Goal: Communication & Community: Answer question/provide support

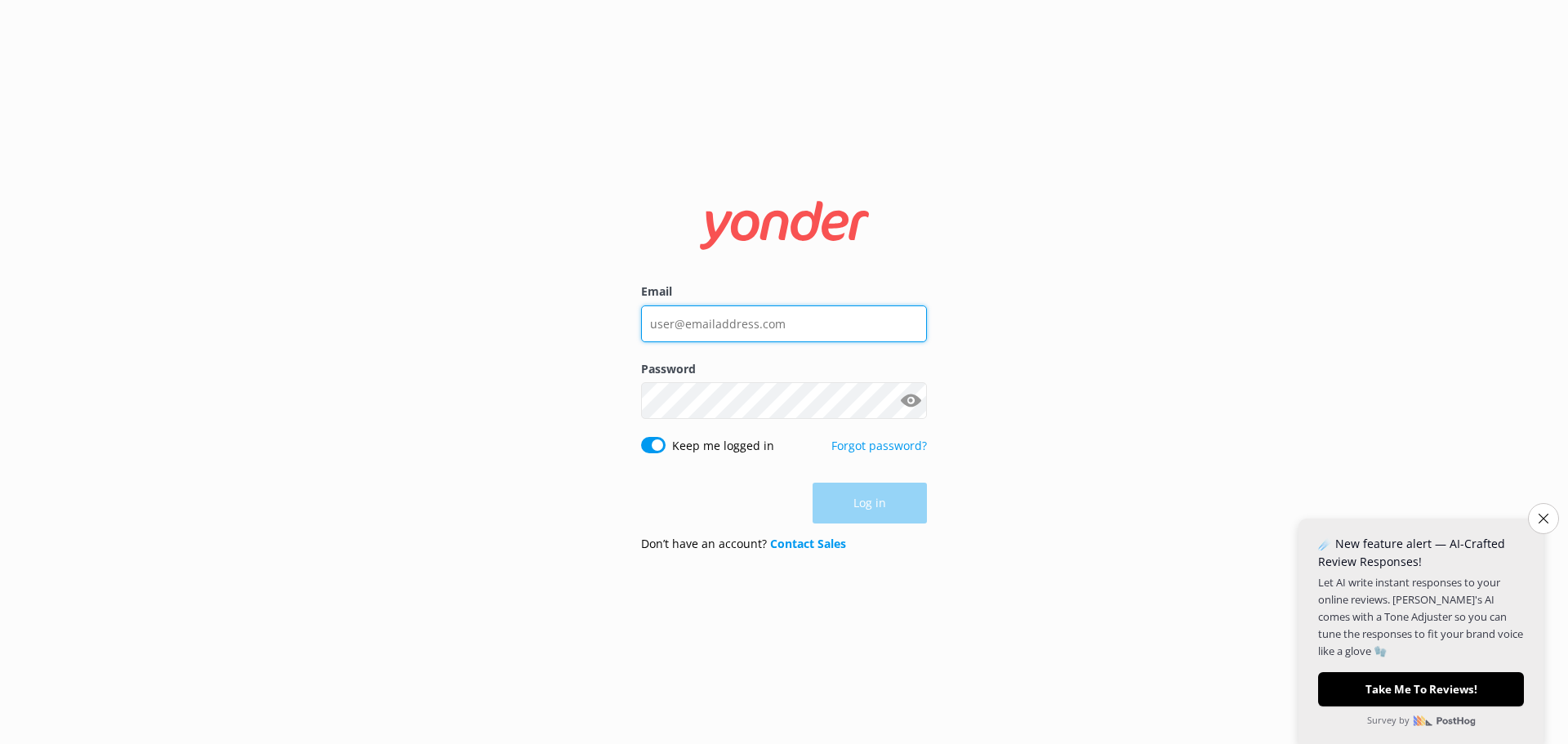
type input "[PERSON_NAME][EMAIL_ADDRESS][DOMAIN_NAME]"
click at [899, 498] on div "Log in" at bounding box center [784, 503] width 286 height 41
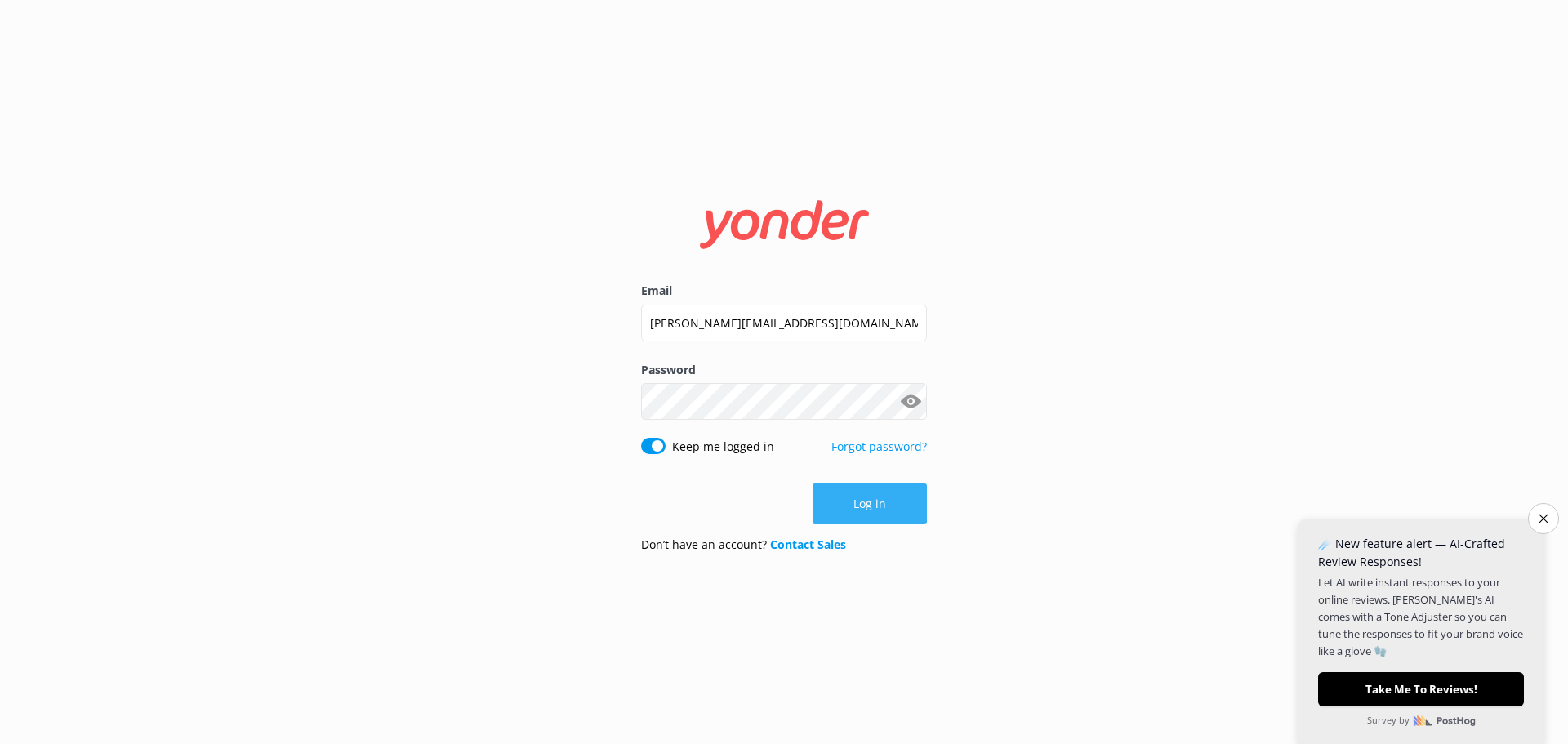
click at [897, 501] on button "Log in" at bounding box center [869, 504] width 114 height 41
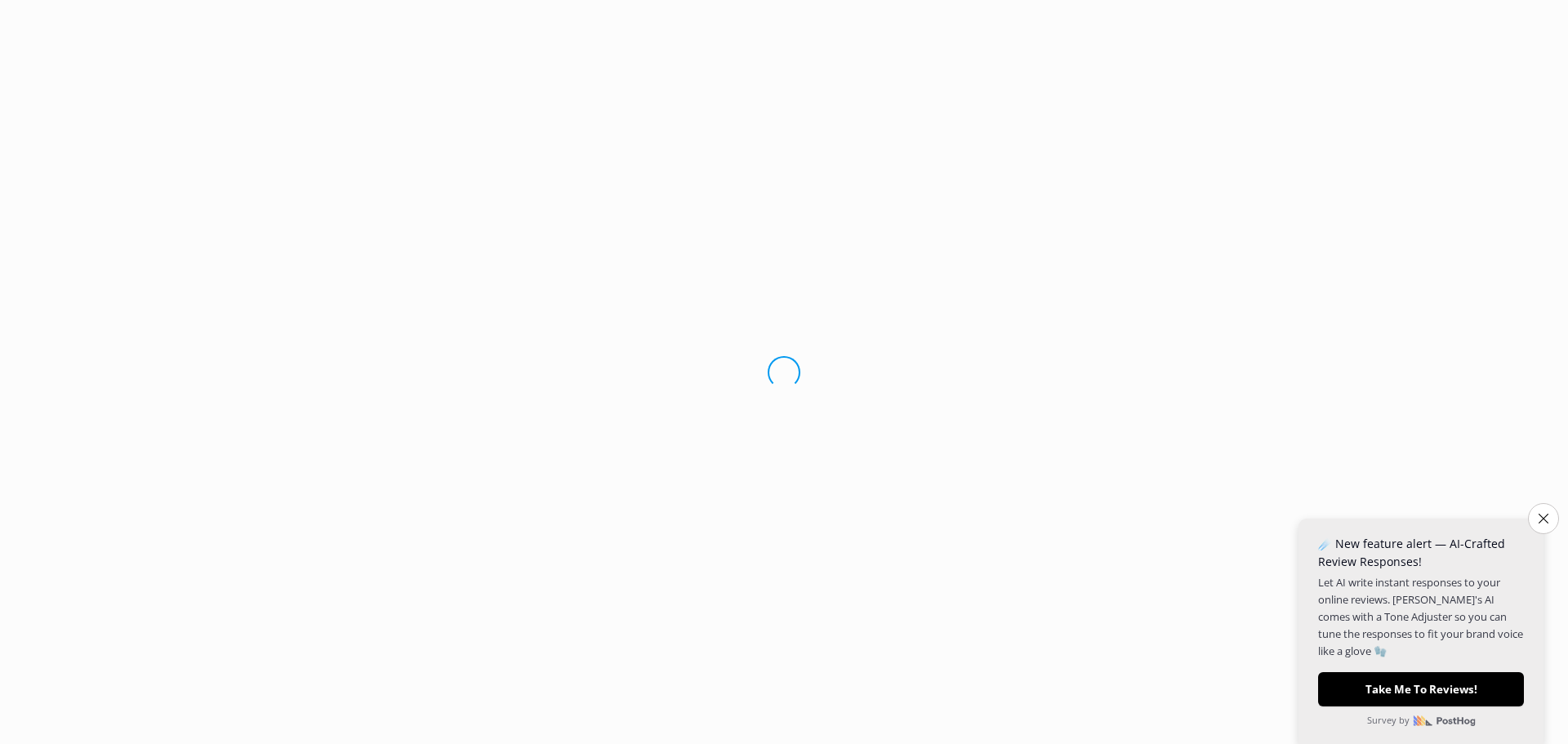
drag, startPoint x: 1541, startPoint y: 517, endPoint x: 1318, endPoint y: 478, distance: 226.4
click at [1541, 515] on icon "Close survey" at bounding box center [1544, 519] width 10 height 10
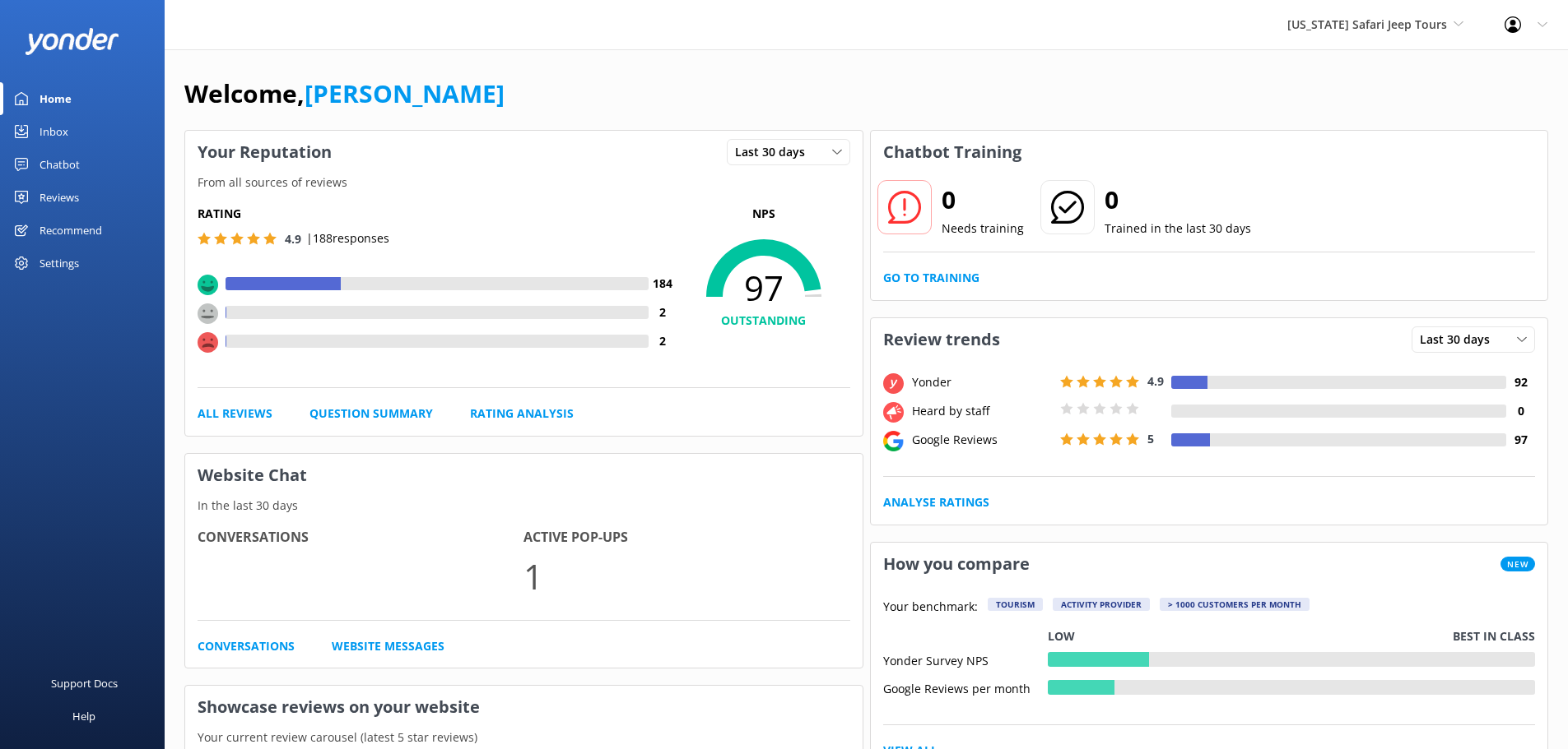
click at [632, 92] on div "Welcome, [PERSON_NAME]" at bounding box center [865, 102] width 1363 height 56
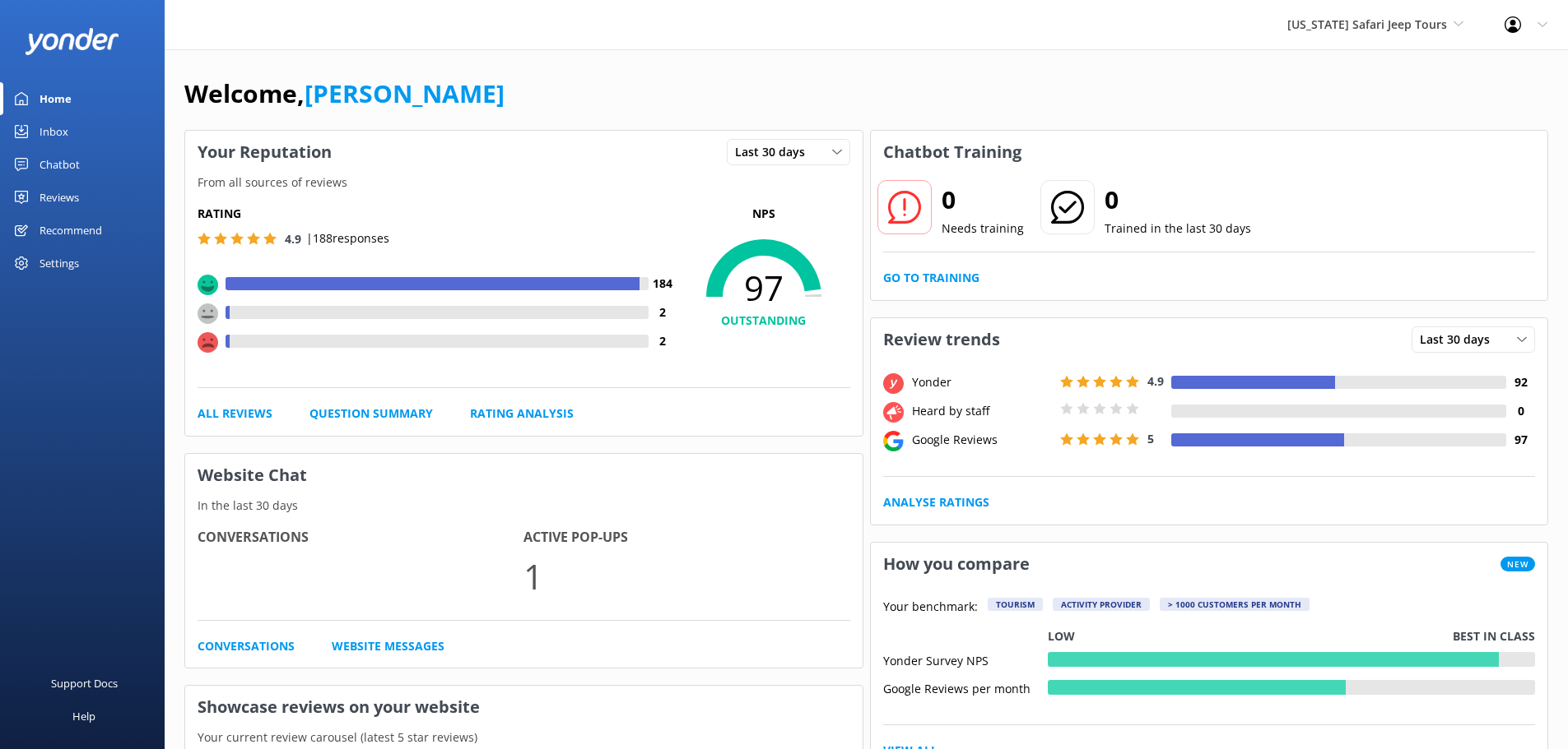
click at [58, 127] on div "Inbox" at bounding box center [54, 131] width 29 height 33
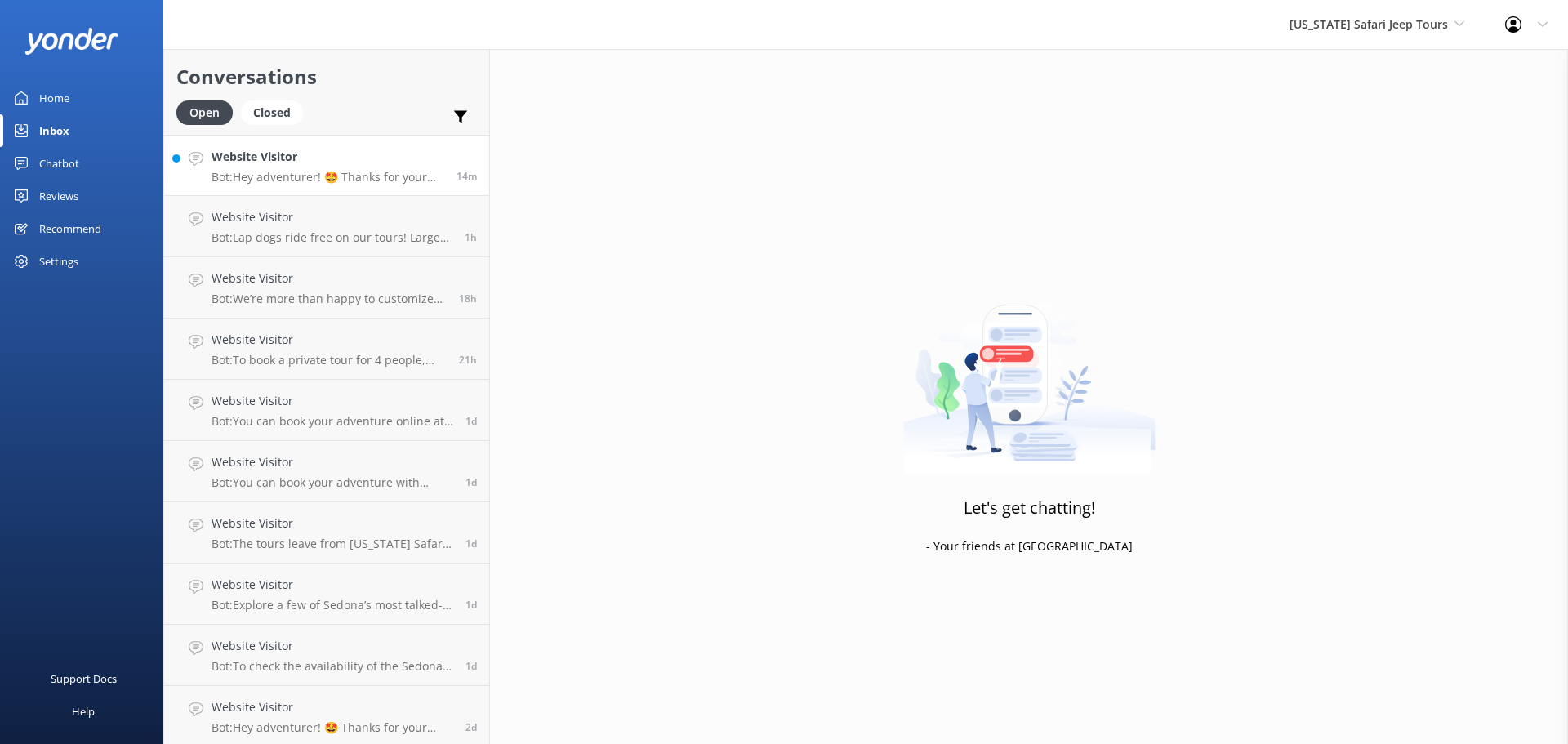
click at [292, 161] on h4 "Website Visitor" at bounding box center [327, 157] width 233 height 18
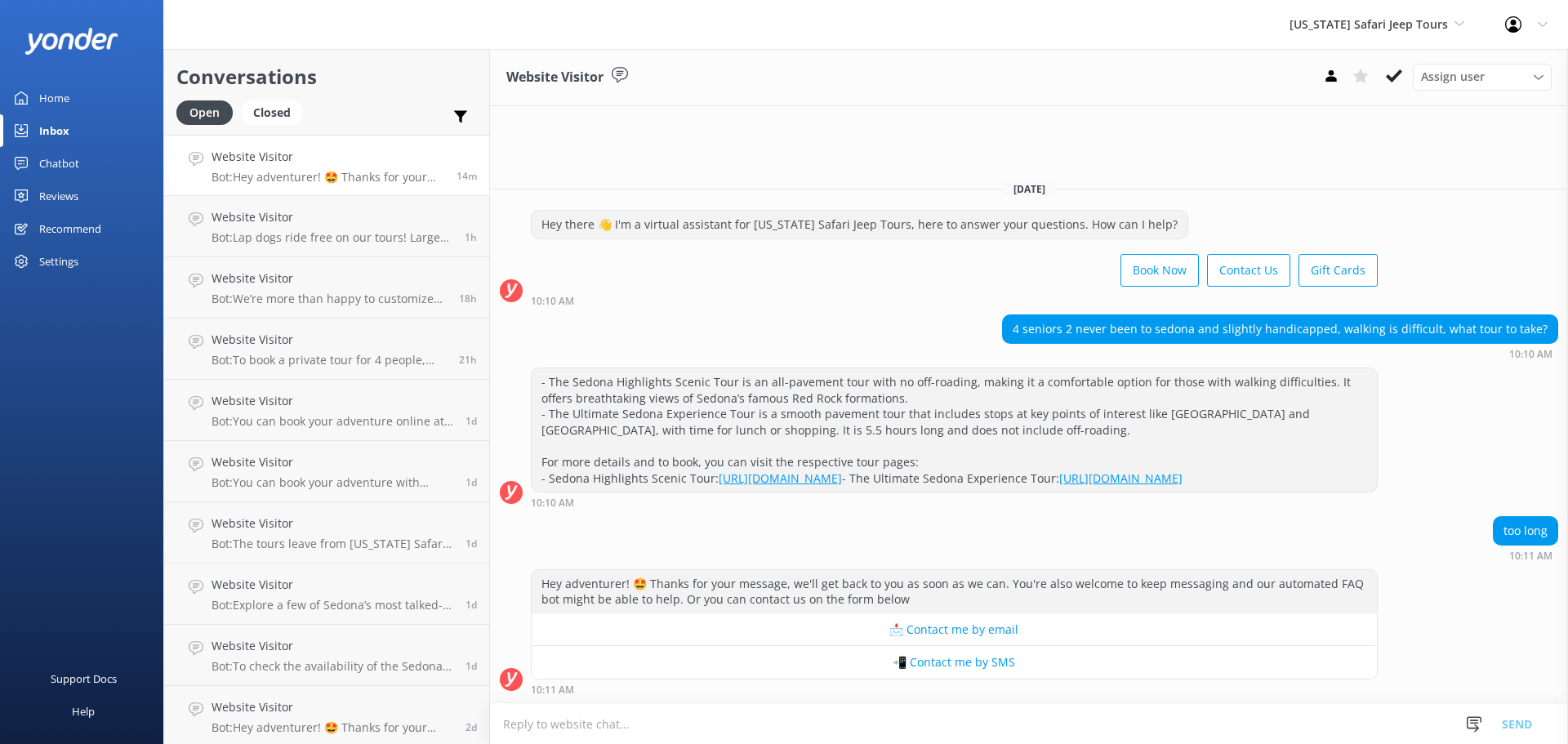
click at [563, 725] on textarea at bounding box center [1029, 724] width 1078 height 40
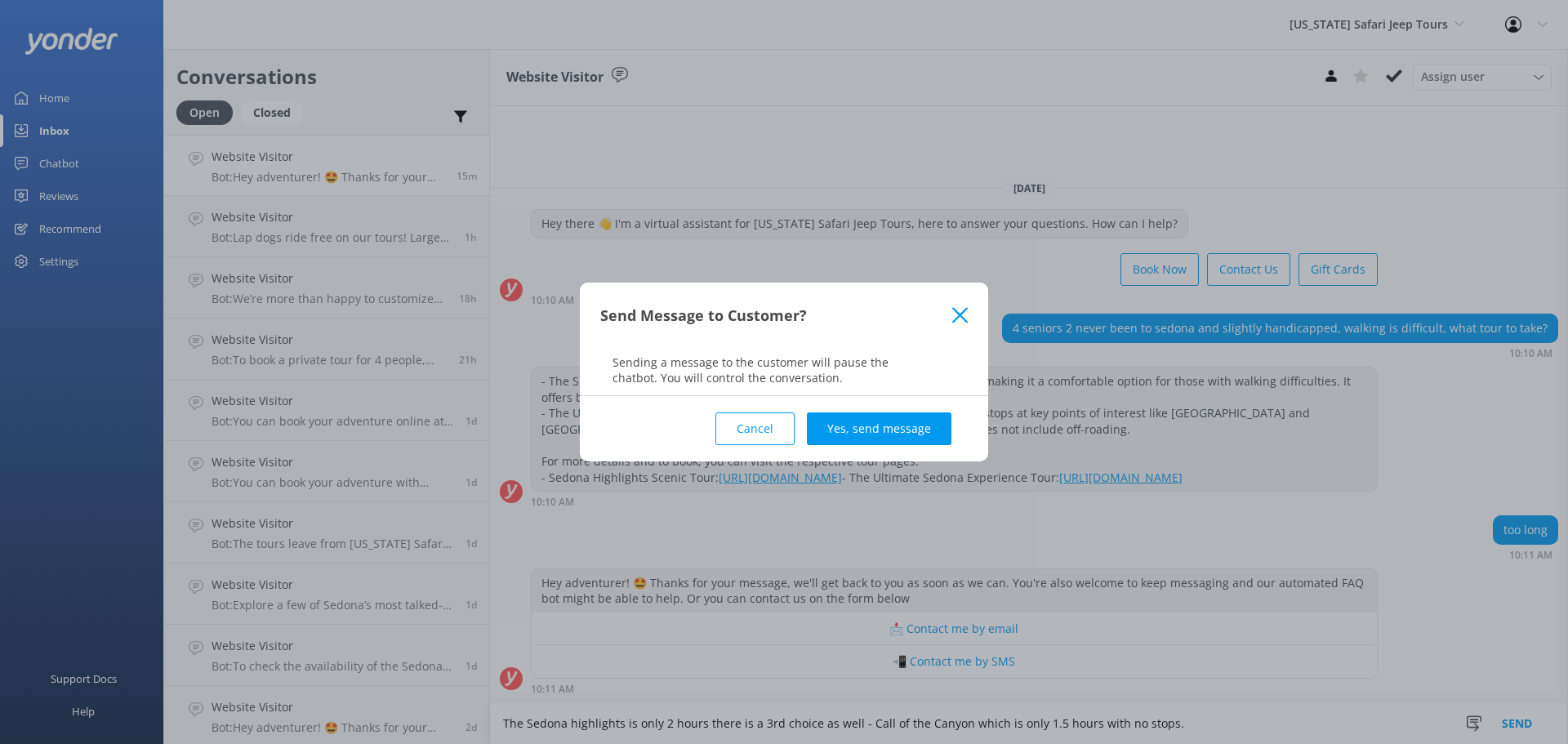
click at [778, 429] on button "Cancel" at bounding box center [756, 428] width 80 height 33
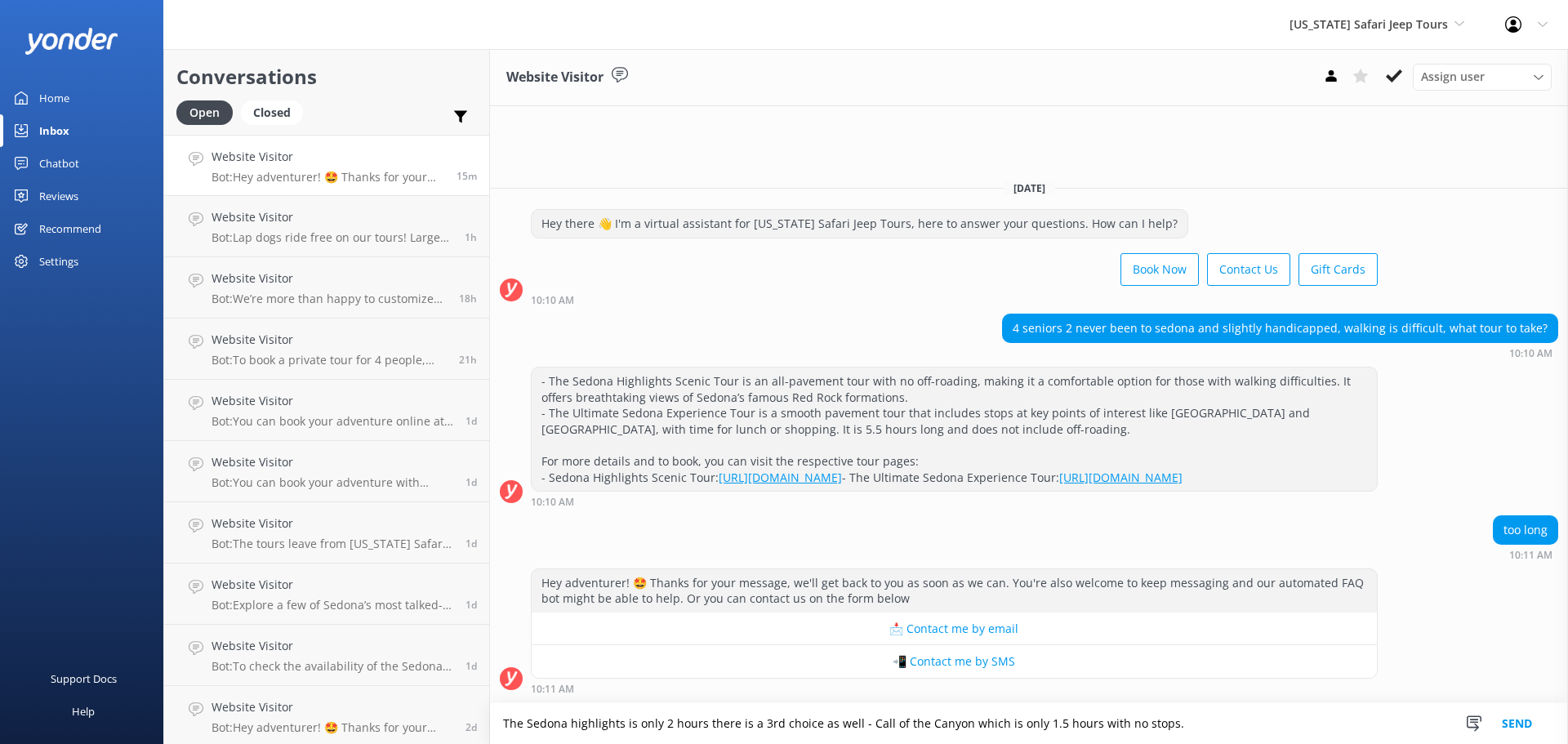
click at [1205, 724] on textarea "The Sedona highlights is only 2 hours there is a 3rd choice as well - Call of t…" at bounding box center [1029, 724] width 1078 height 41
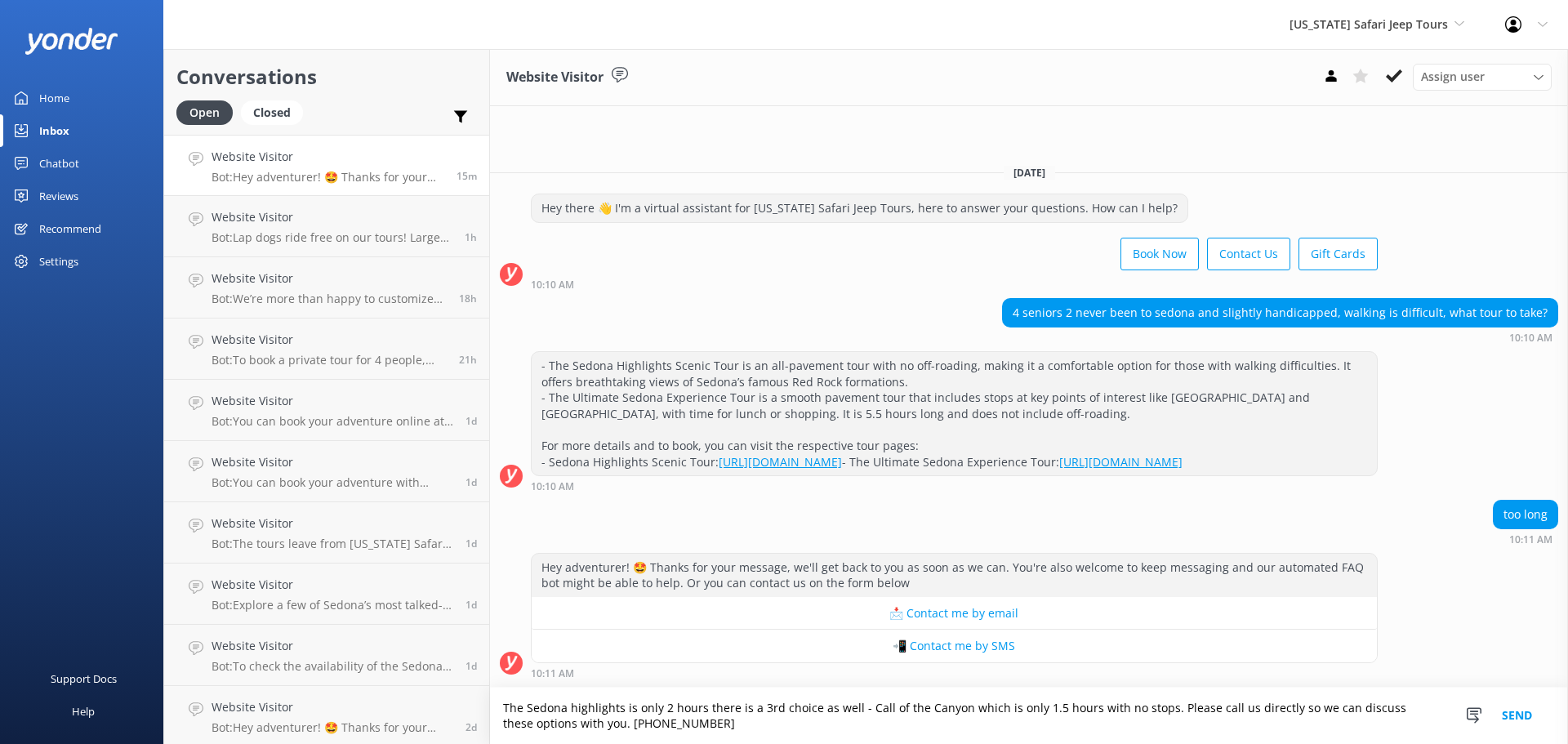
type textarea "The Sedona highlights is only 2 hours there is a 3rd choice as well - Call of t…"
click at [1507, 714] on button "Send" at bounding box center [1517, 716] width 61 height 57
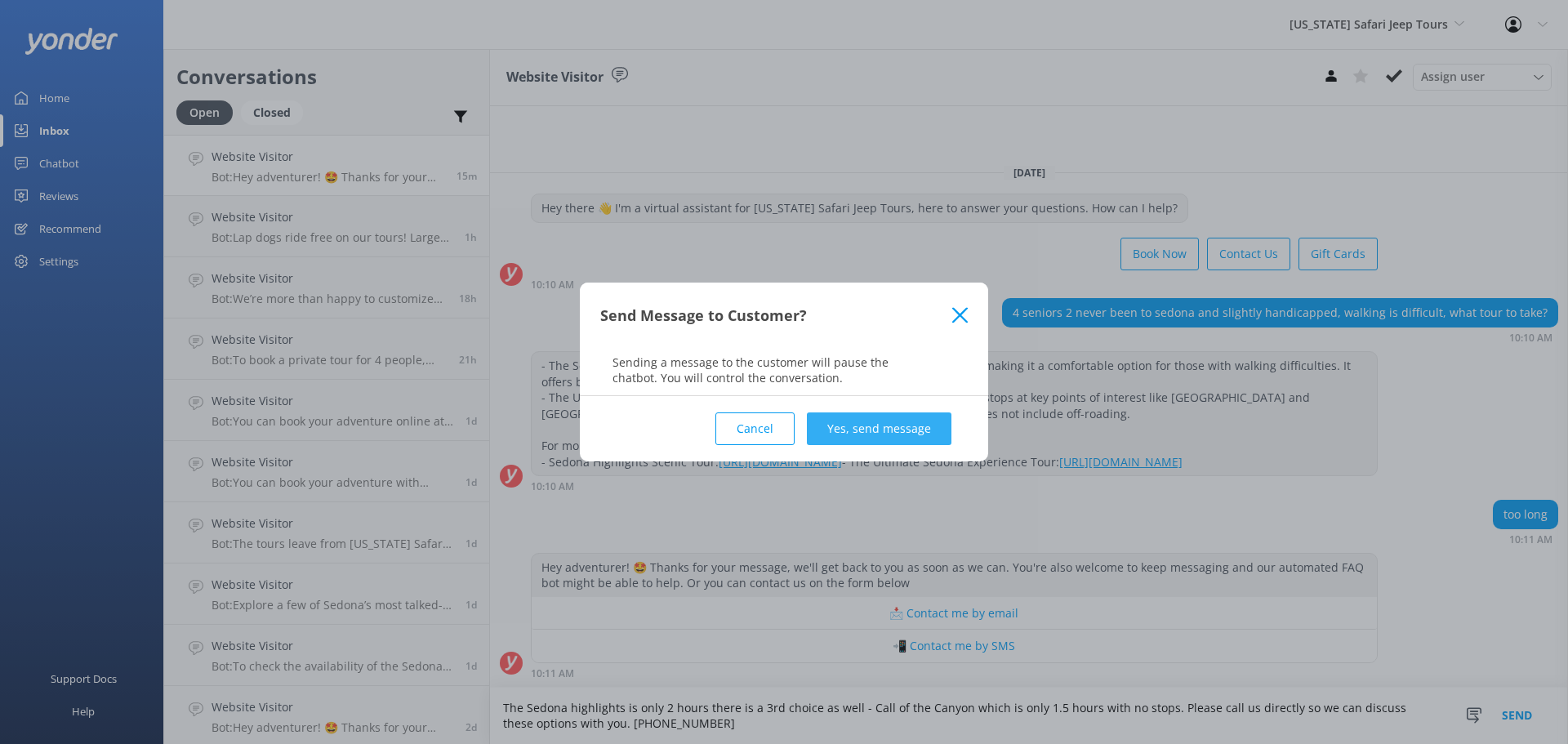
click at [883, 433] on button "Yes, send message" at bounding box center [879, 428] width 145 height 33
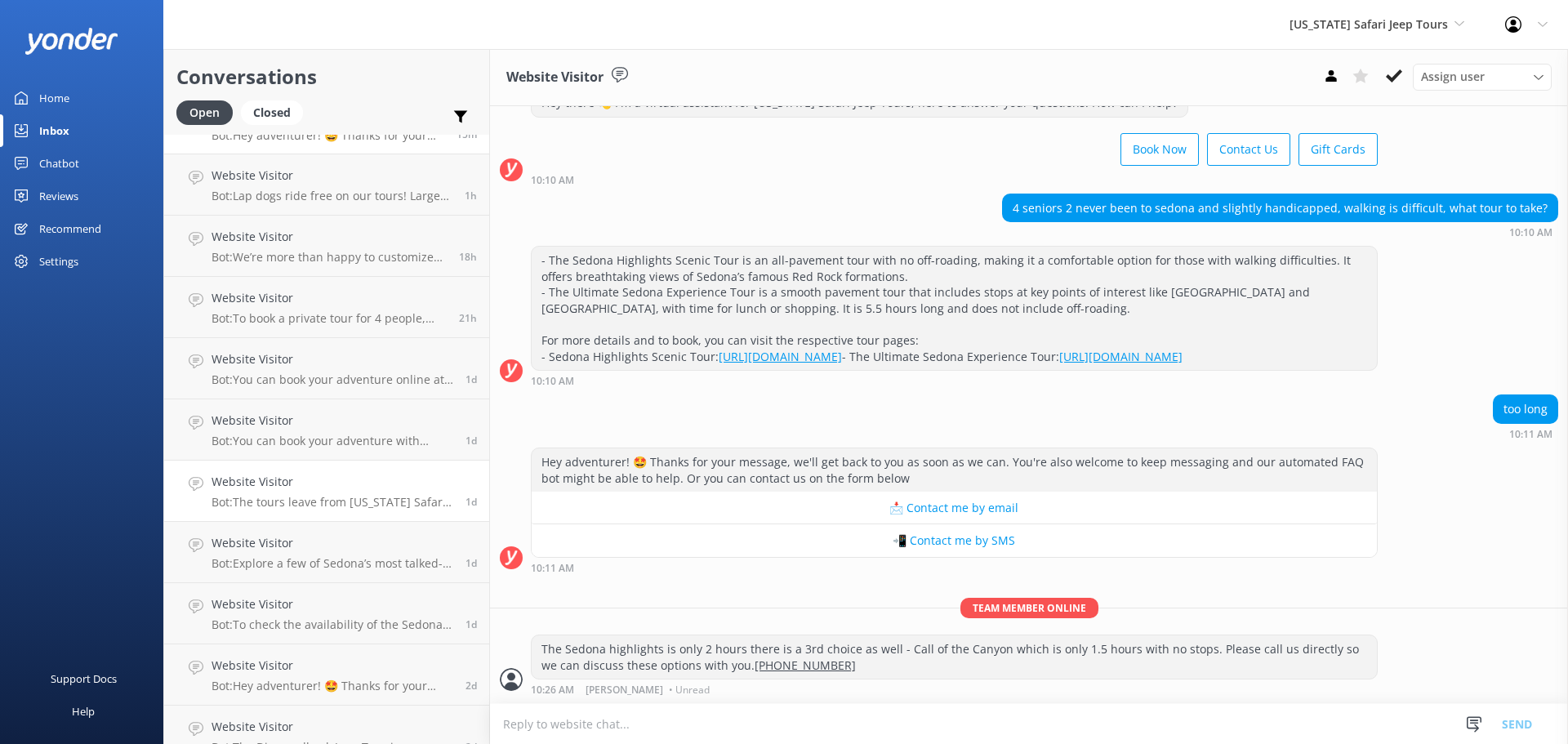
scroll to position [64, 0]
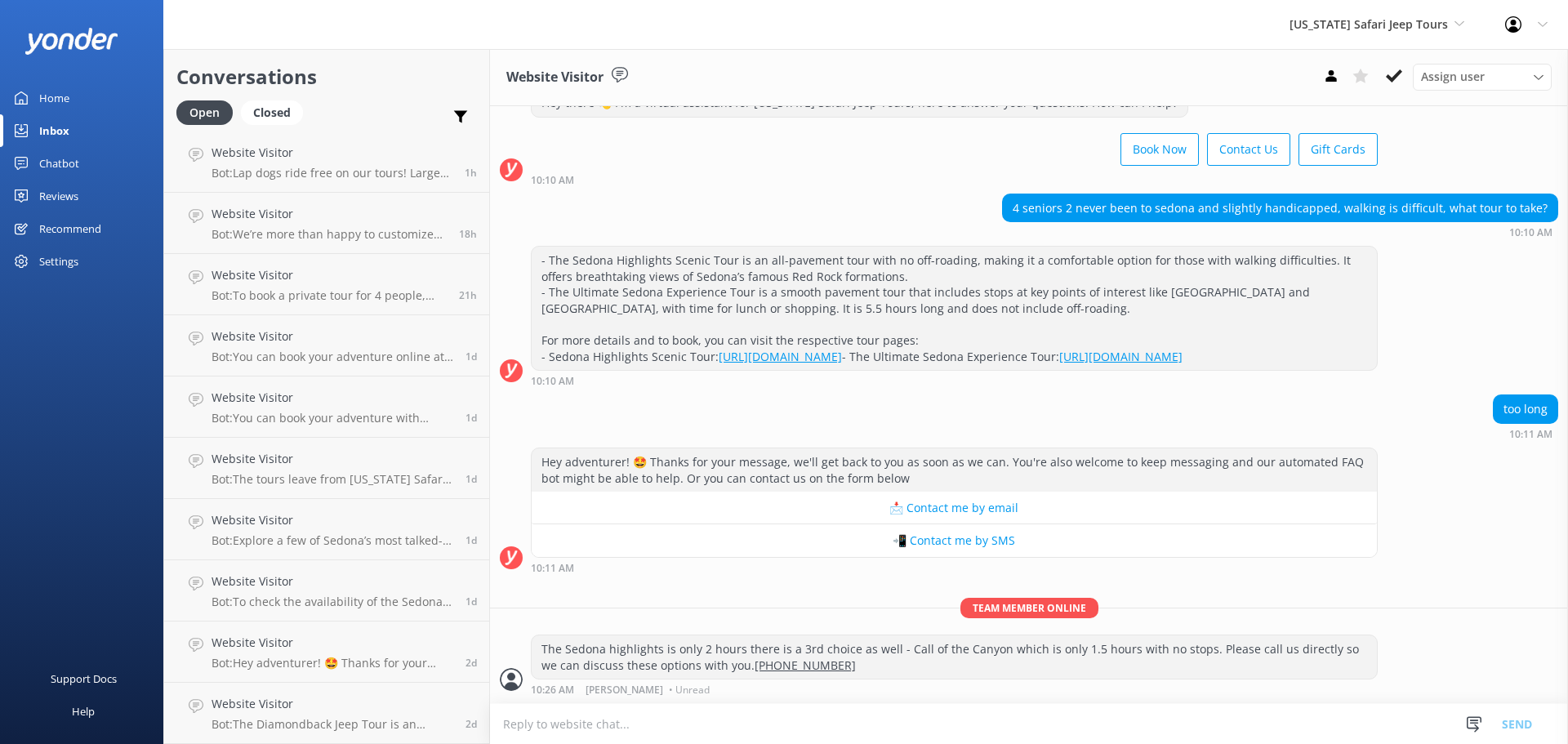
click at [754, 150] on div "Book Now Contact Us Gift Cards" at bounding box center [954, 152] width 847 height 46
click at [332, 164] on div "Website Visitor Bot: Lap dogs ride free on our tours! Larger dogs (over 30 lbs)…" at bounding box center [332, 162] width 241 height 36
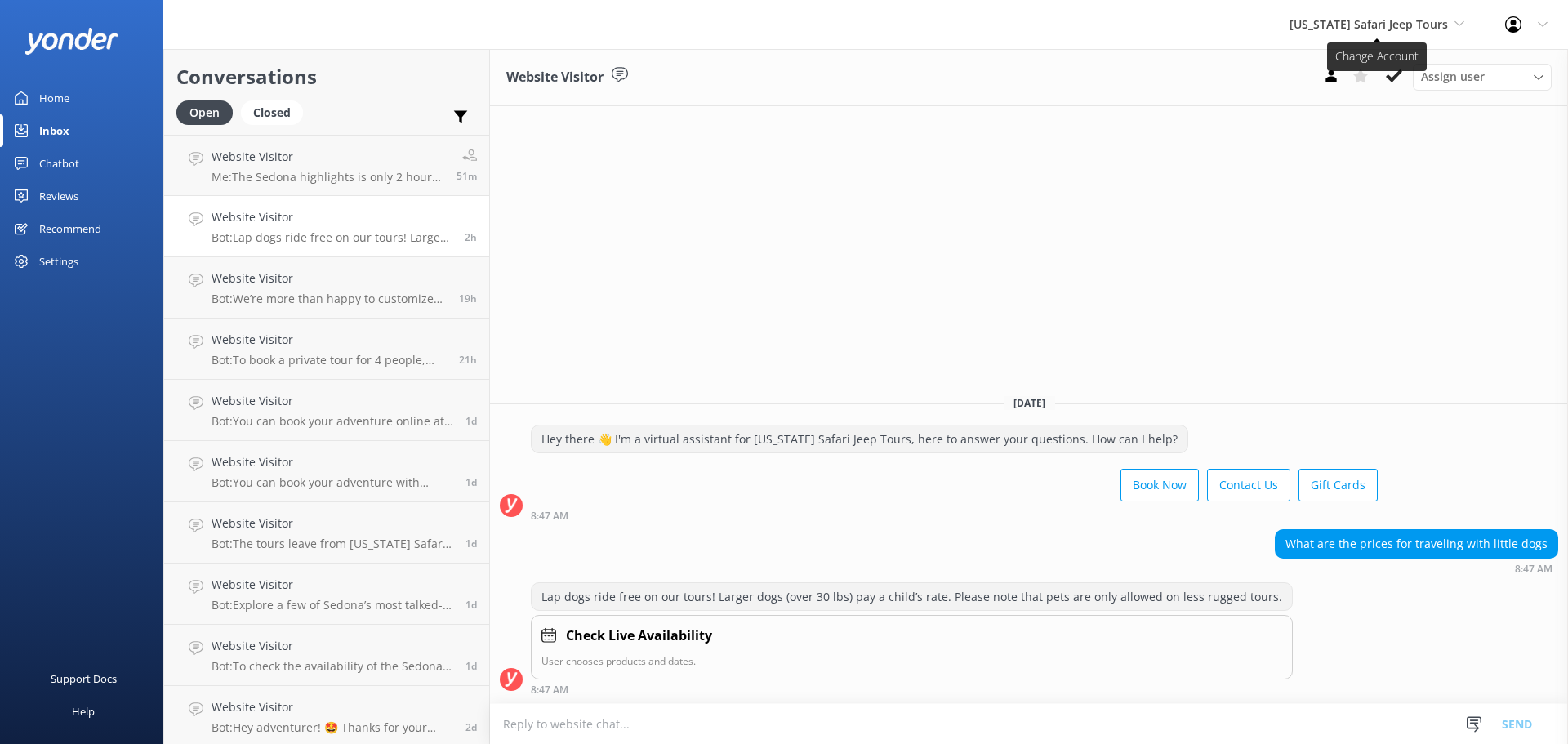
click at [1350, 34] on span "[US_STATE] Safari Jeep Tours" at bounding box center [1377, 24] width 175 height 18
click at [1342, 102] on link "[GEOGRAPHIC_DATA]" at bounding box center [1351, 107] width 163 height 39
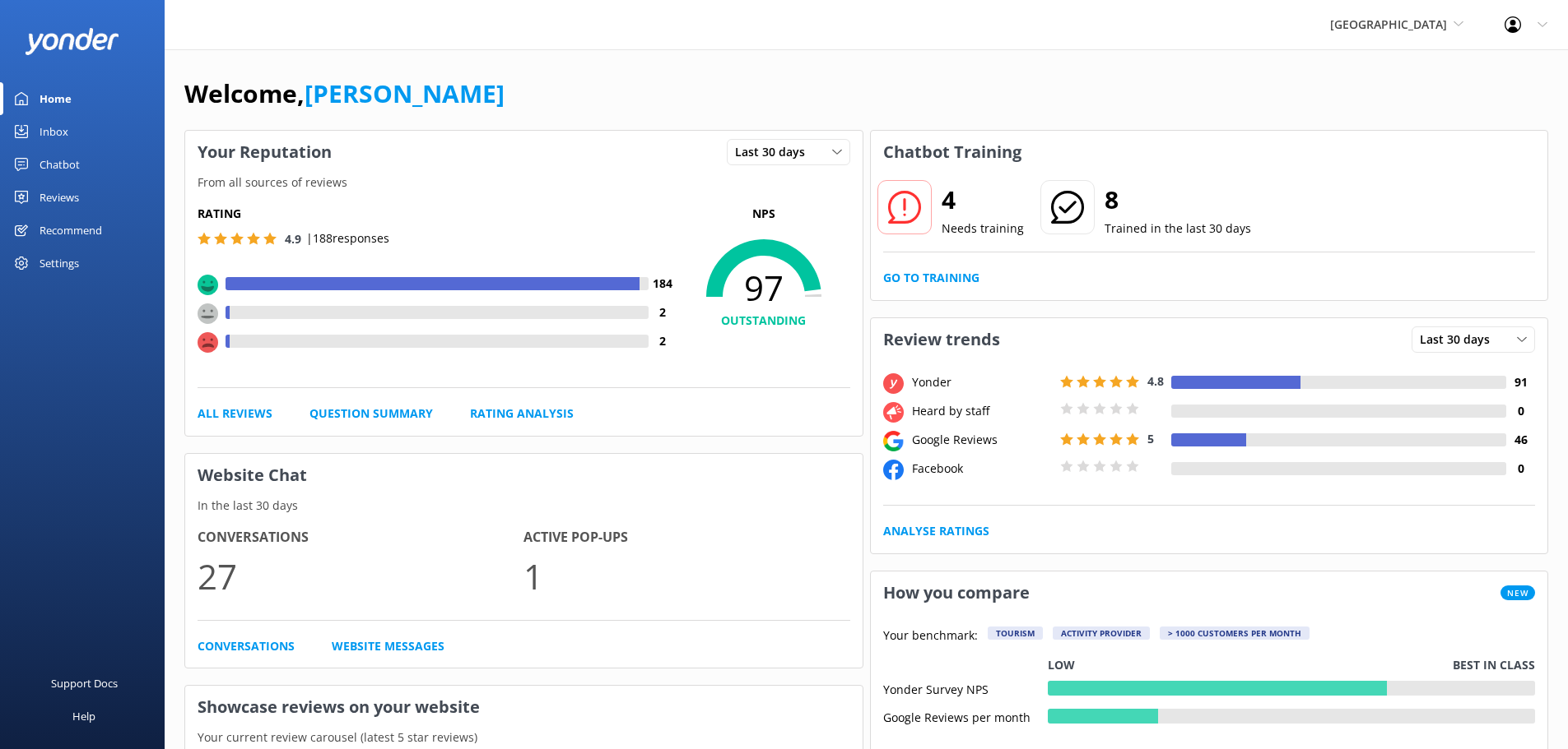
click at [58, 126] on div "Inbox" at bounding box center [54, 131] width 29 height 33
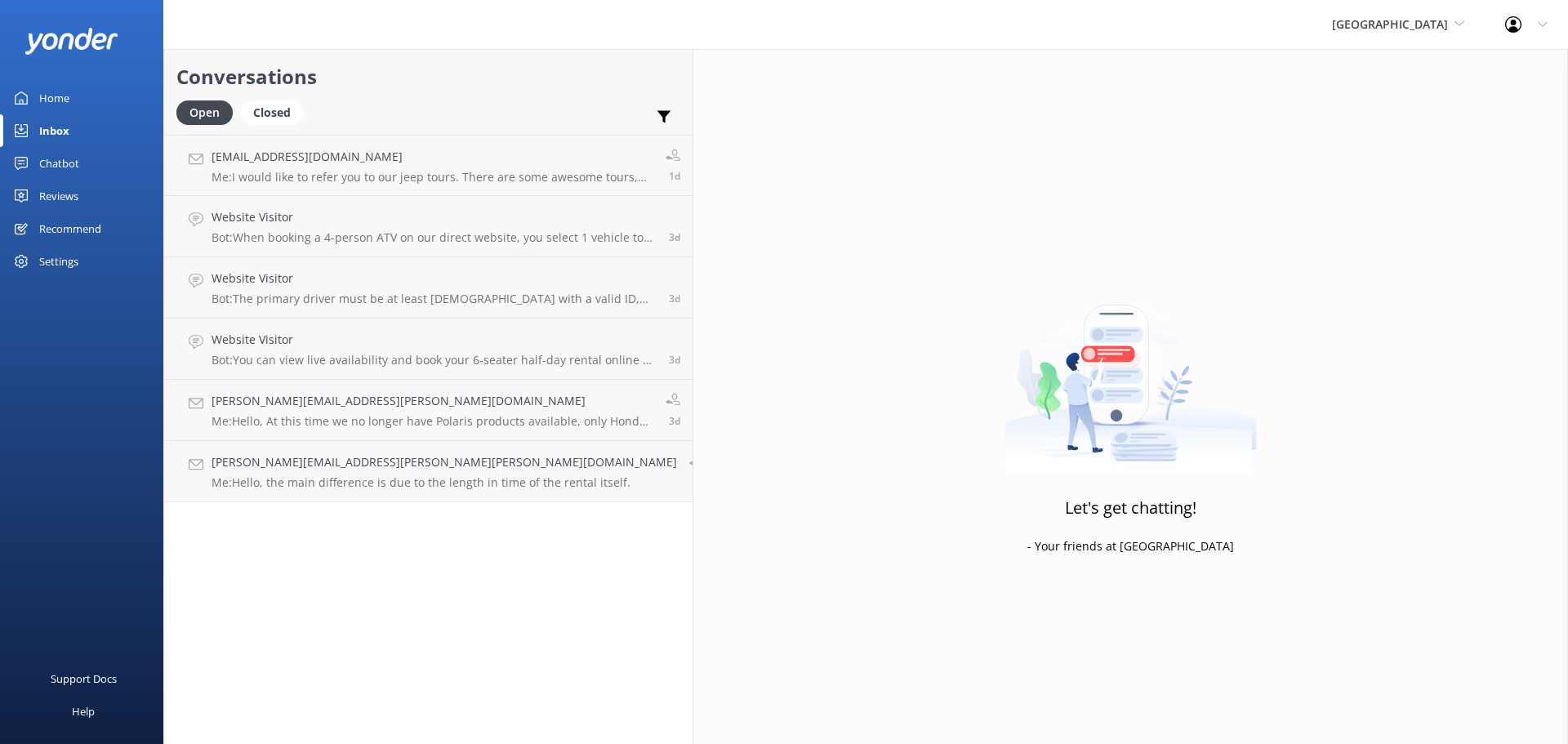
click at [386, 91] on h2 "Conversations" at bounding box center [429, 76] width 504 height 31
click at [385, 175] on p "Me: I would like to refer you to our jeep tours. There are some awesome tours, …" at bounding box center [432, 177] width 442 height 14
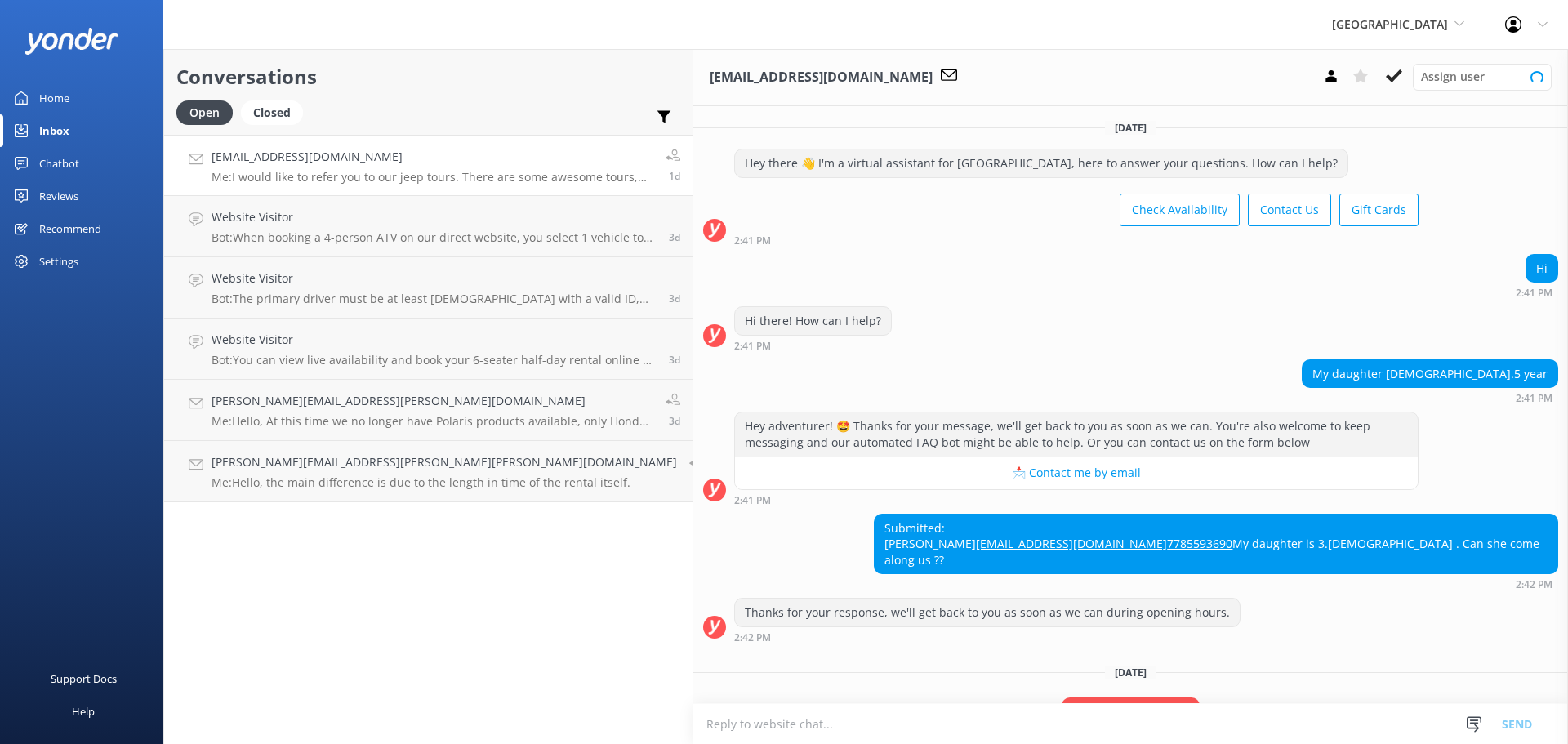
scroll to position [240, 0]
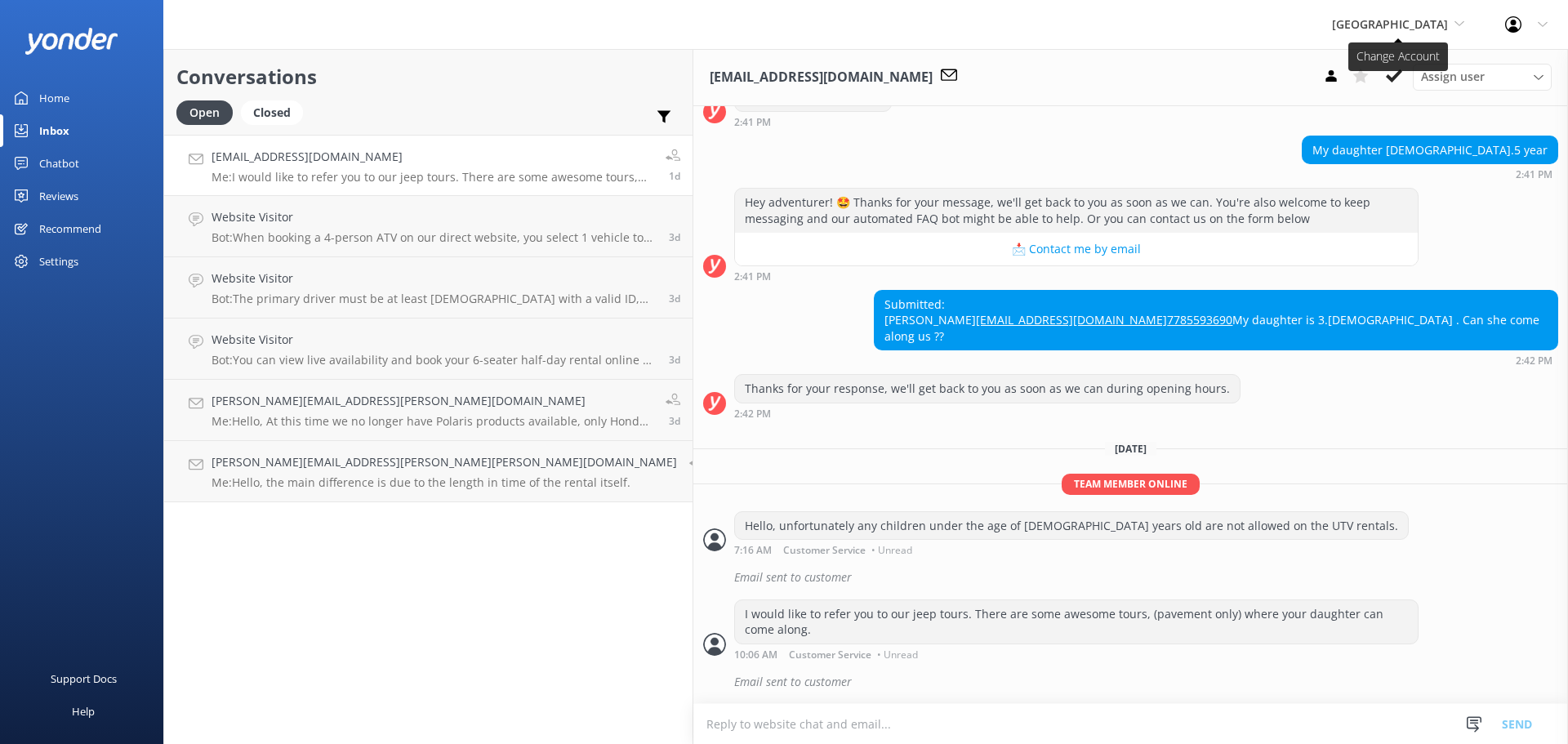
click at [1415, 16] on span "[GEOGRAPHIC_DATA]" at bounding box center [1389, 24] width 116 height 15
click at [1387, 153] on link "[US_STATE] ATV Adventures" at bounding box center [1393, 147] width 163 height 39
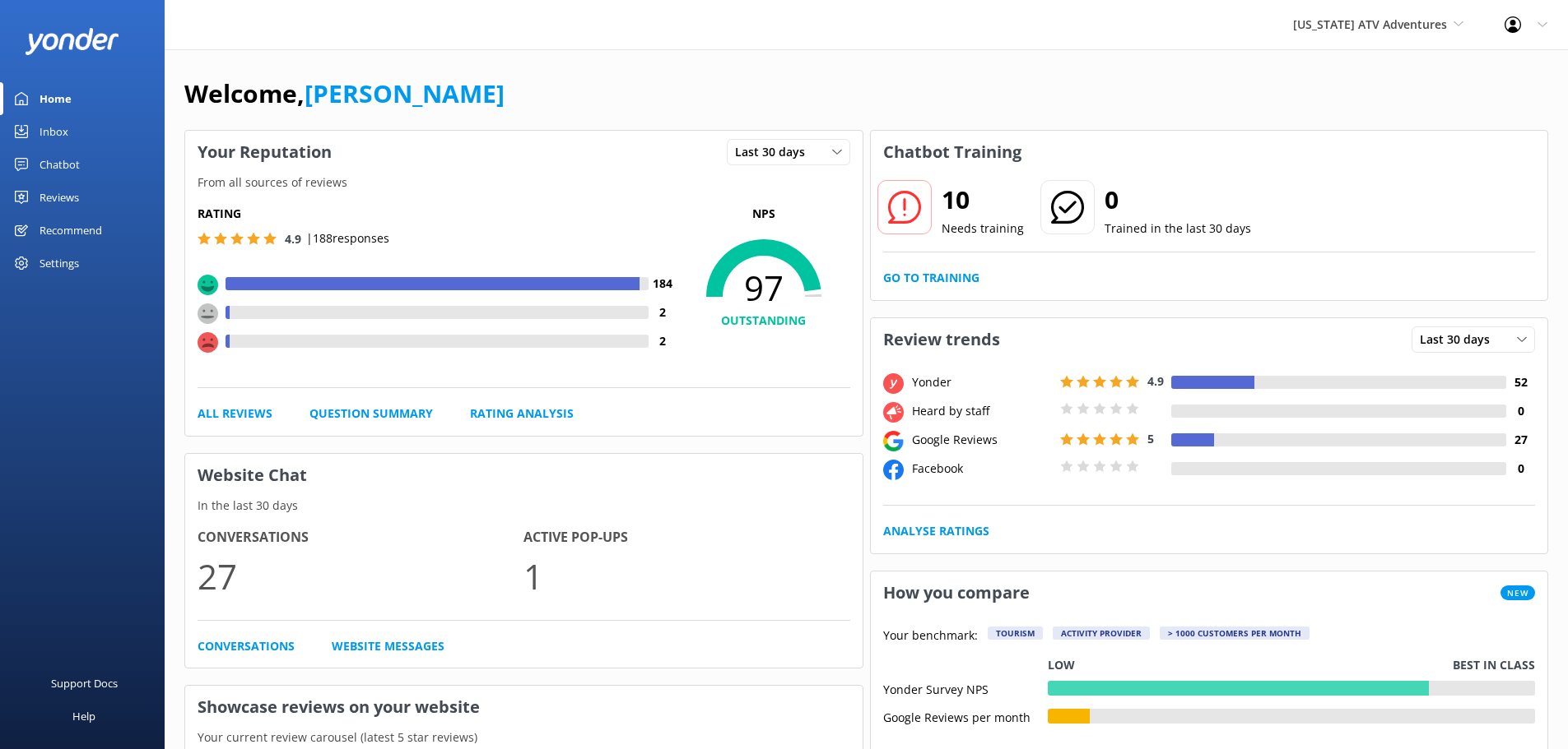
click at [64, 135] on div "Inbox" at bounding box center [54, 131] width 29 height 33
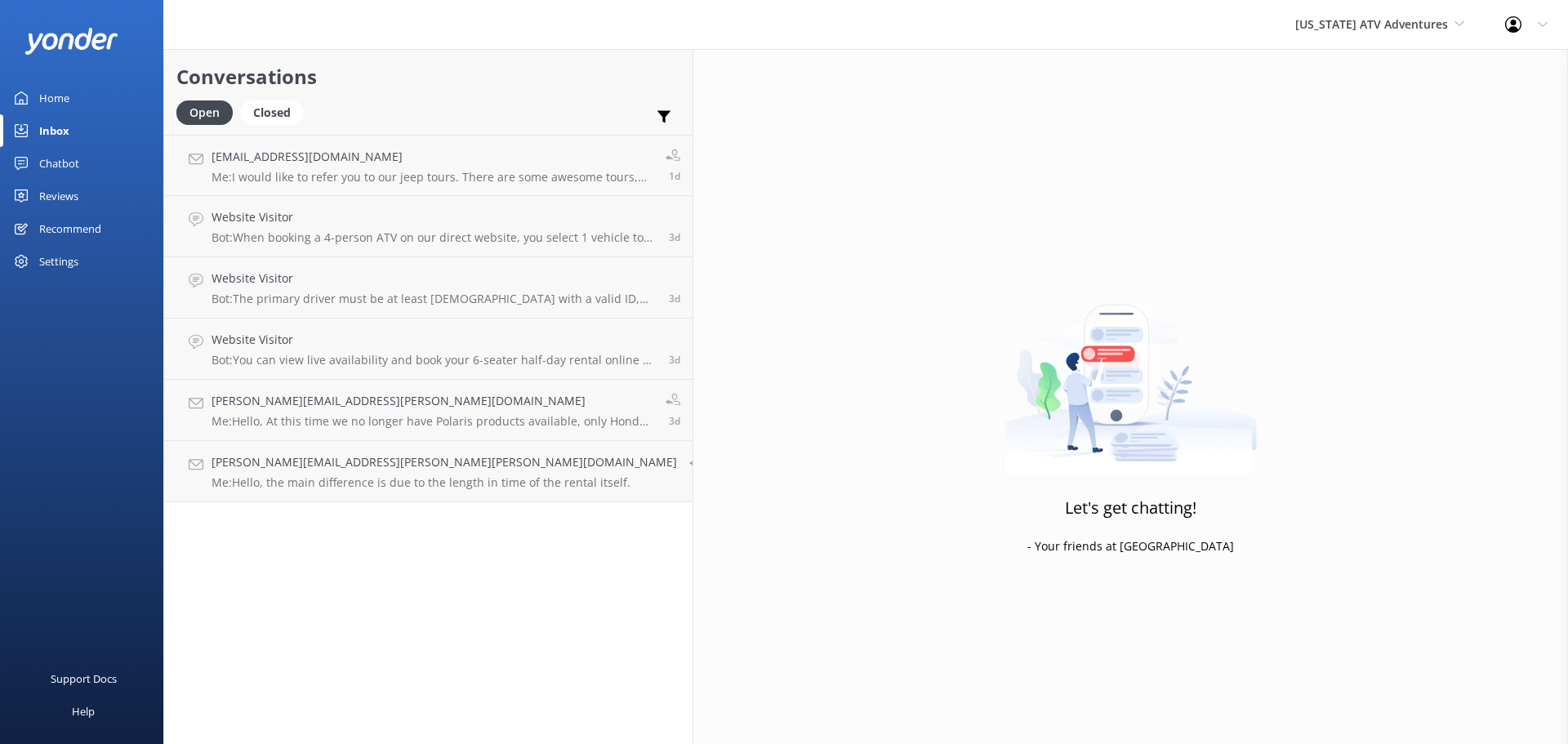
click at [393, 91] on h2 "Conversations" at bounding box center [429, 76] width 504 height 31
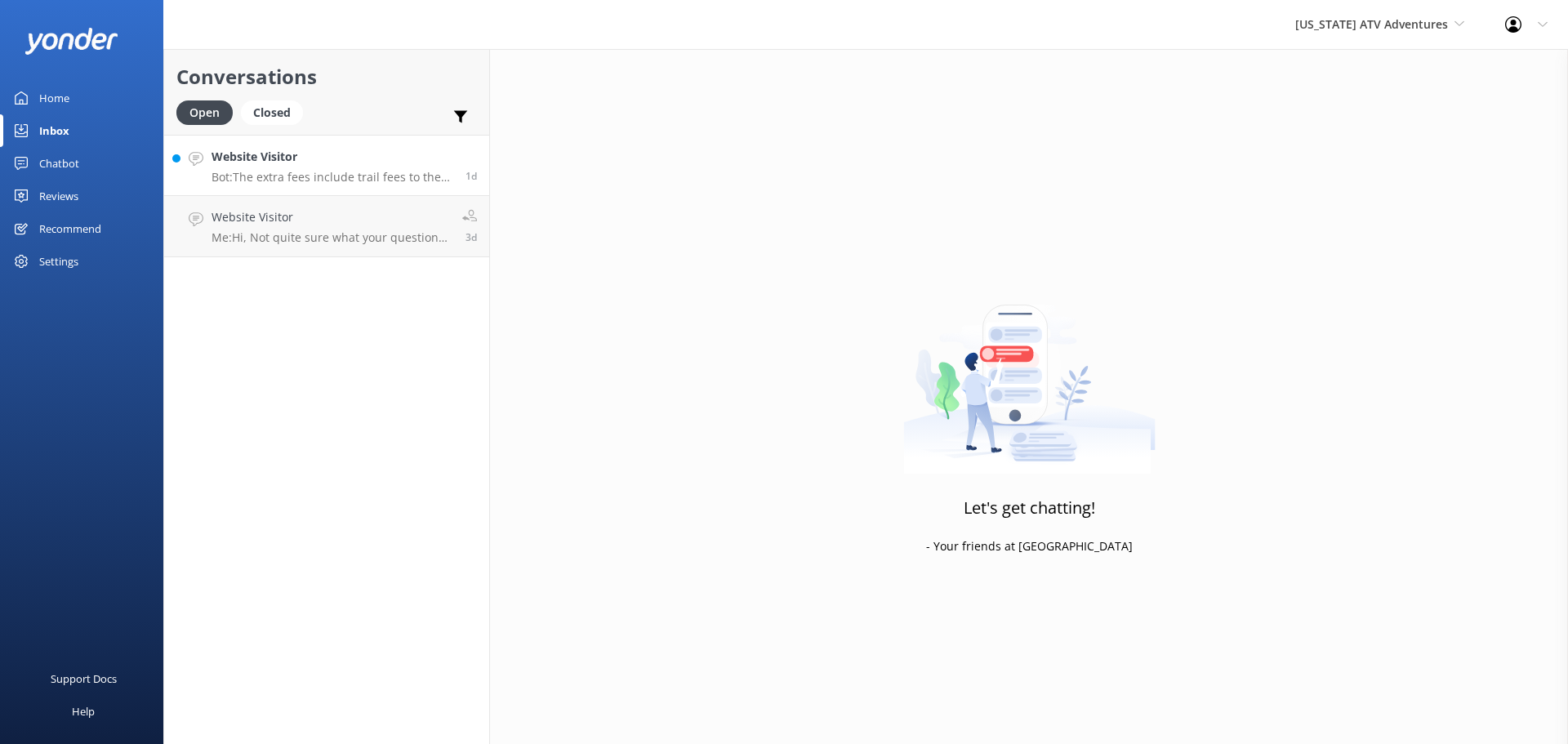
click at [389, 169] on div "Website Visitor Bot: The extra fees include trail fees to the forest service, f…" at bounding box center [333, 166] width 242 height 36
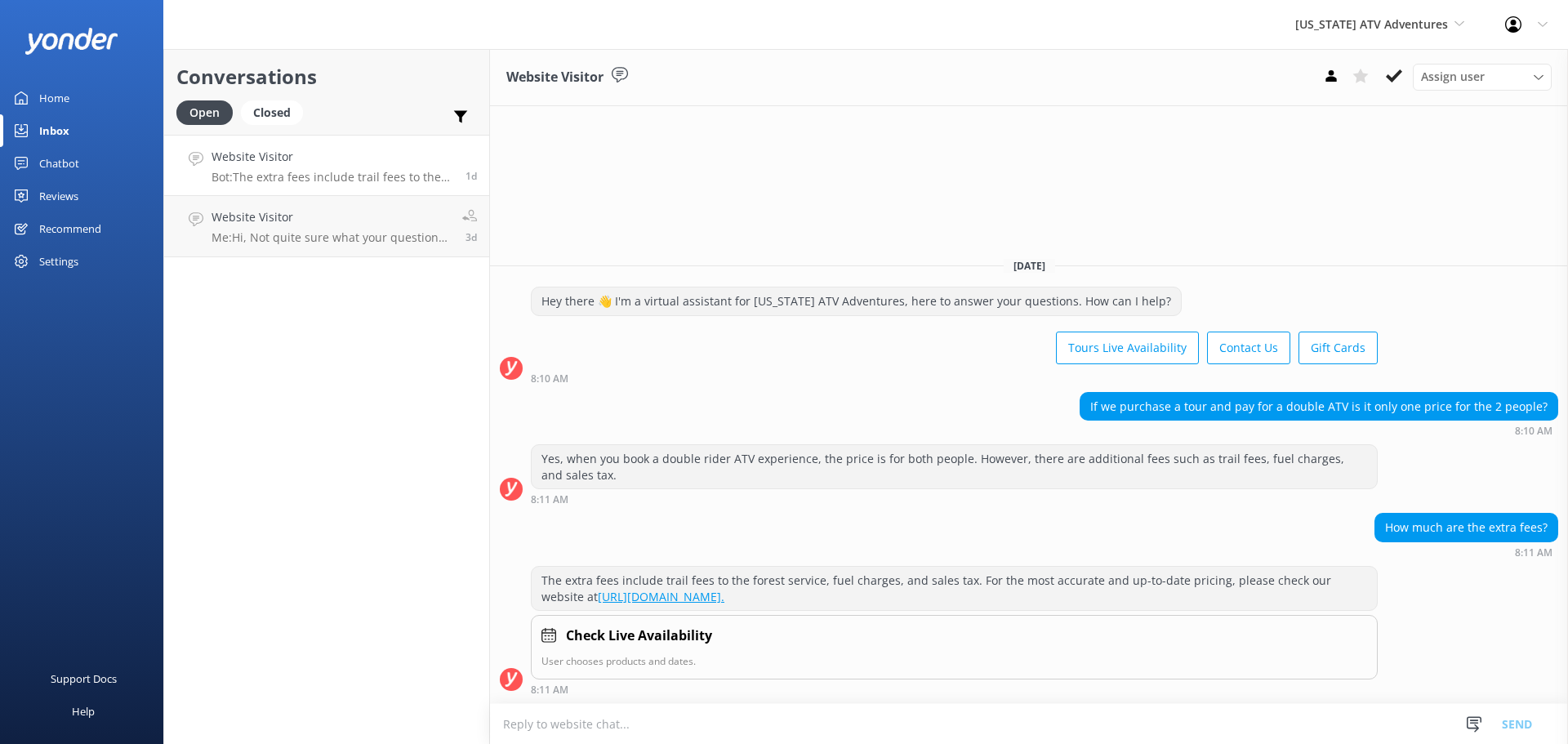
click at [643, 721] on textarea at bounding box center [1029, 724] width 1078 height 40
